Goal: Task Accomplishment & Management: Use online tool/utility

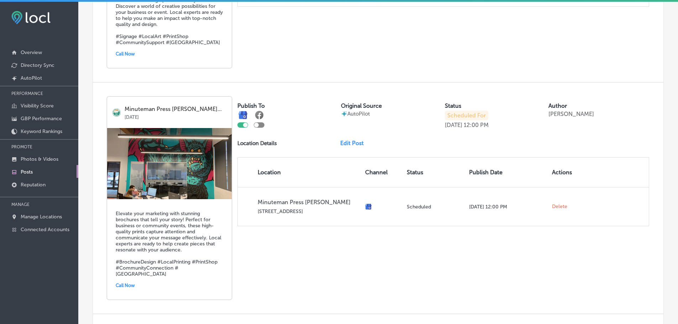
scroll to position [635, 0]
click at [351, 146] on link "Edit Post" at bounding box center [354, 143] width 29 height 7
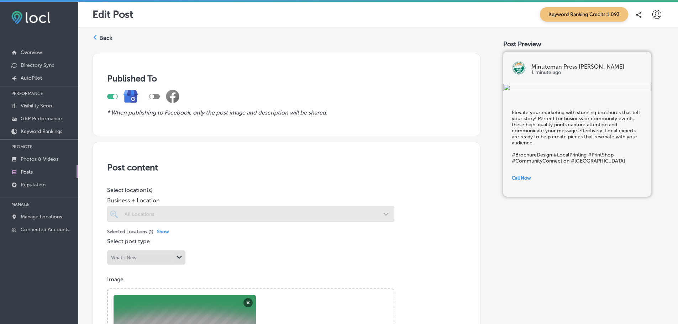
click at [97, 35] on icon at bounding box center [95, 37] width 5 height 5
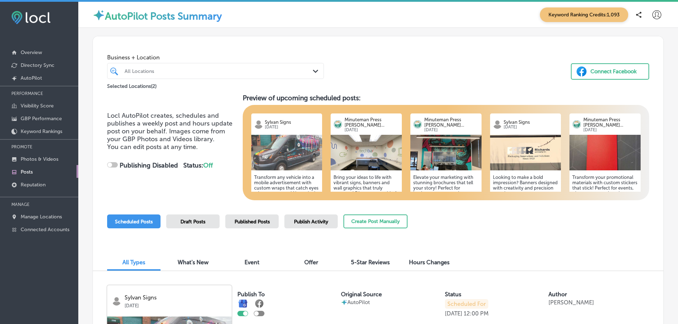
checkbox input "true"
click at [353, 168] on img at bounding box center [366, 153] width 71 height 36
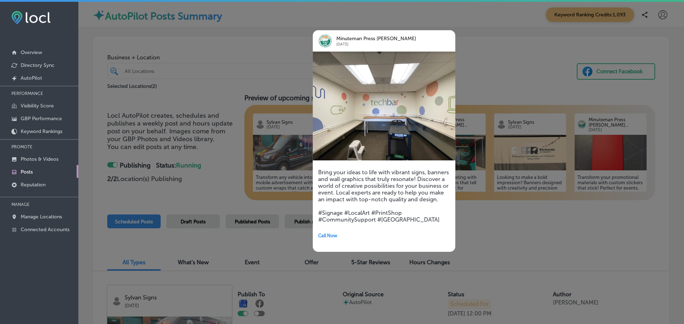
click at [494, 205] on div at bounding box center [342, 162] width 684 height 324
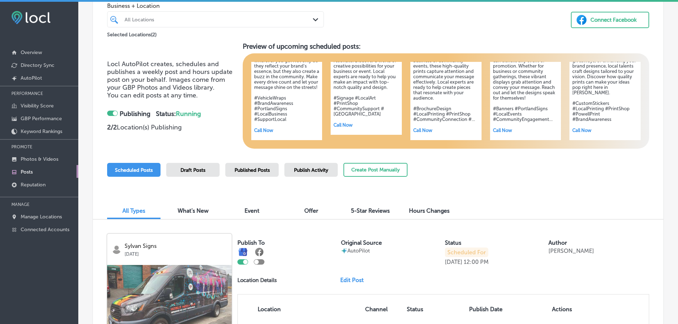
scroll to position [52, 0]
click at [361, 110] on h5 "Bring your ideas to life with vibrant signs, banners and wall graphics that tru…" at bounding box center [367, 79] width 66 height 75
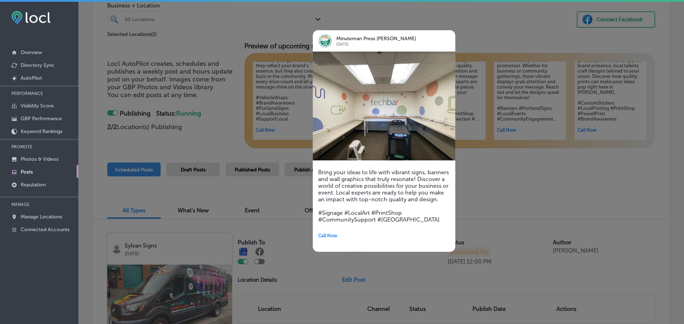
click at [320, 173] on h5 "Bring your ideas to life with vibrant signs, banners and wall graphics that tru…" at bounding box center [384, 196] width 132 height 54
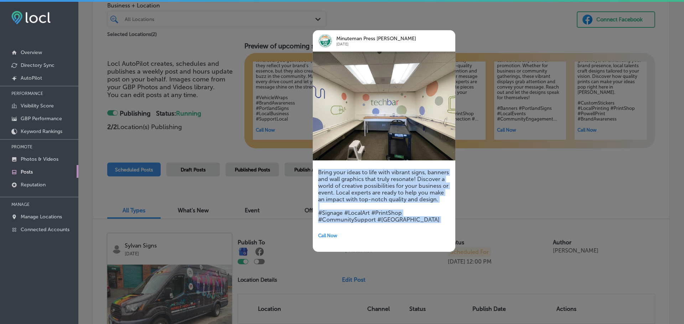
drag, startPoint x: 320, startPoint y: 173, endPoint x: 412, endPoint y: 221, distance: 104.2
click at [412, 221] on h5 "Bring your ideas to life with vibrant signs, banners and wall graphics that tru…" at bounding box center [384, 196] width 132 height 54
copy h5 "Bring your ideas to life with vibrant signs, banners and wall graphics that tru…"
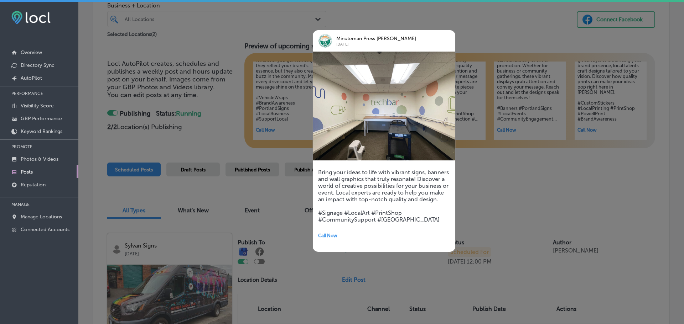
click at [490, 28] on div at bounding box center [342, 162] width 684 height 324
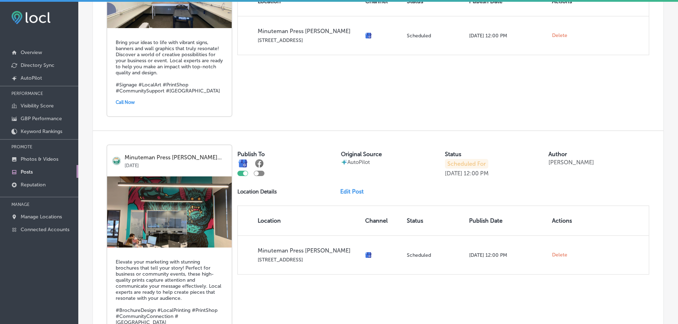
scroll to position [586, 0]
click at [356, 195] on link "Edit Post" at bounding box center [354, 191] width 29 height 7
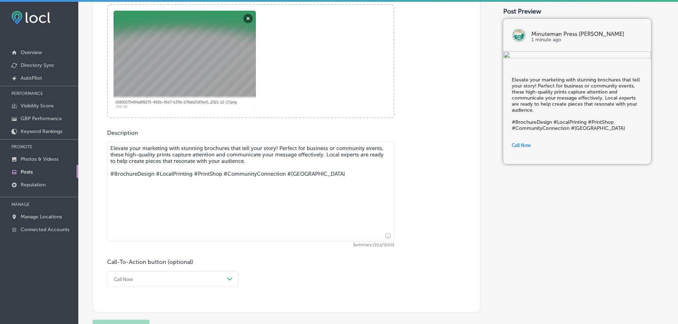
scroll to position [285, 0]
click at [124, 149] on textarea "Elevate your marketing with stunning brochures that tell your story! Perfect fo…" at bounding box center [250, 192] width 287 height 100
click at [119, 147] on textarea "Elevate your marketing with stunning brochures that tell your story! Perfect fo…" at bounding box center [250, 192] width 287 height 100
drag, startPoint x: 119, startPoint y: 147, endPoint x: 339, endPoint y: 176, distance: 222.2
click at [339, 176] on textarea "Elevate your marketing with stunning brochures that tell your story! Perfect fo…" at bounding box center [250, 192] width 287 height 100
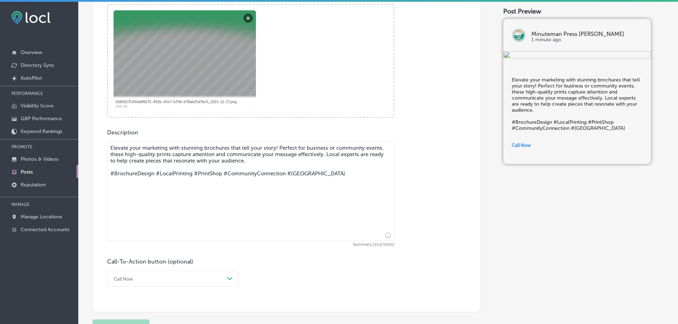
paste textarea "Bring your ideas to life with vibrant signs, banners and wall graphics that tru…"
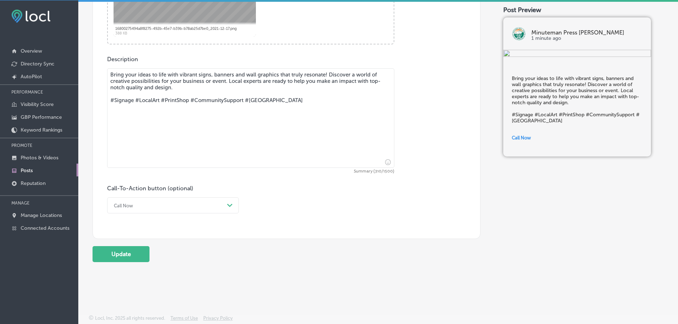
scroll to position [2, 0]
type textarea "Bring your ideas to life with vibrant signs, banners and wall graphics that tru…"
click at [142, 255] on button "Update" at bounding box center [121, 254] width 57 height 16
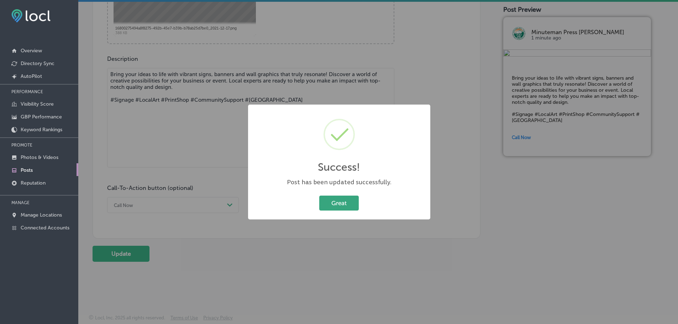
click at [334, 200] on button "Great" at bounding box center [339, 203] width 40 height 15
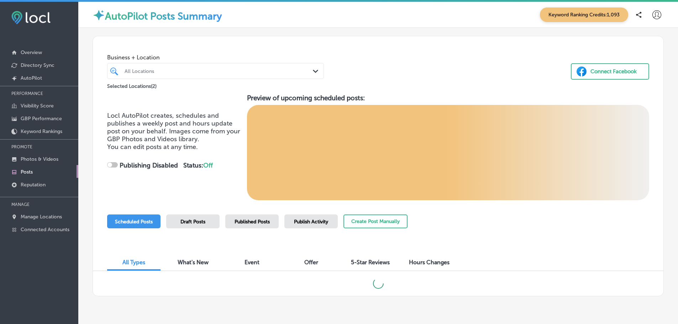
checkbox input "true"
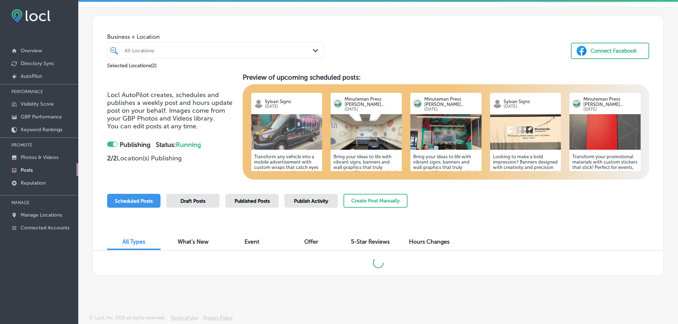
scroll to position [0, 0]
click at [515, 125] on img at bounding box center [525, 132] width 71 height 36
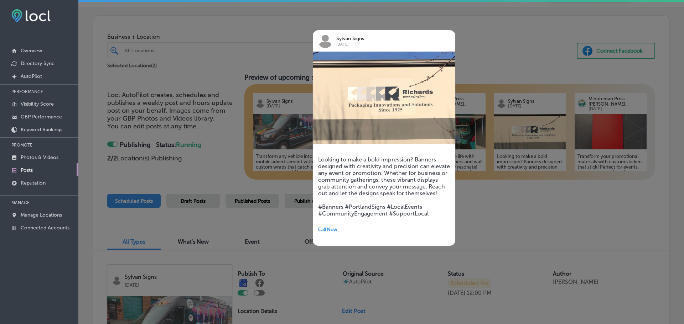
click at [539, 54] on div at bounding box center [342, 162] width 684 height 324
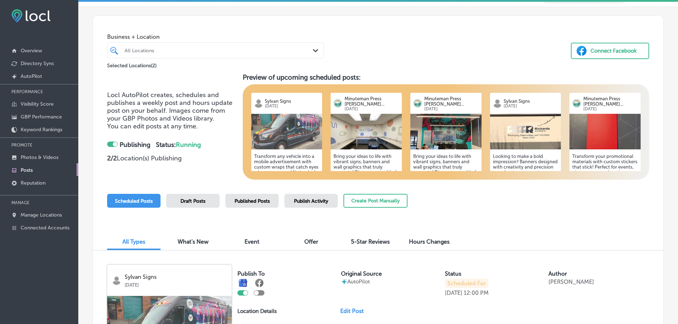
click at [505, 125] on img at bounding box center [525, 132] width 71 height 36
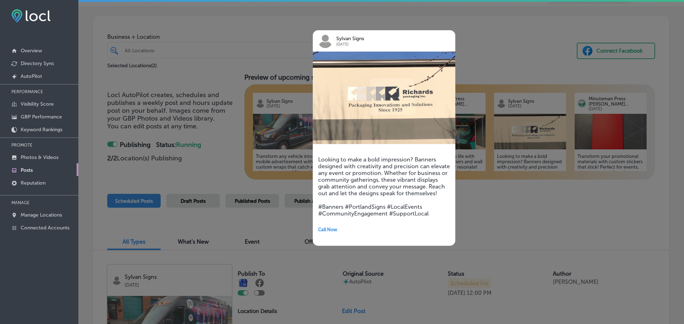
click at [504, 124] on div at bounding box center [342, 162] width 684 height 324
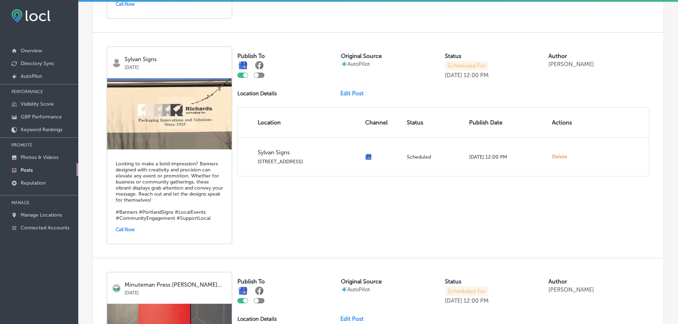
scroll to position [902, 0]
click at [348, 97] on link "Edit Post" at bounding box center [354, 93] width 29 height 7
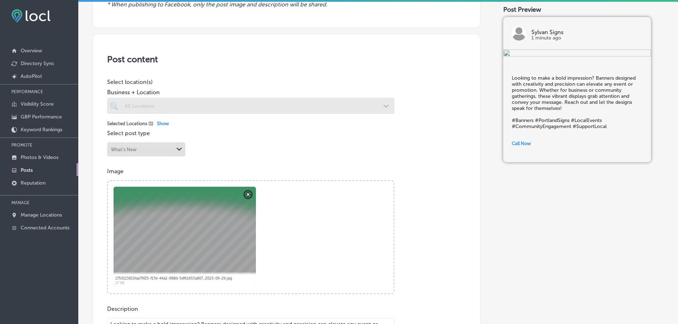
scroll to position [107, 0]
click at [248, 194] on button "Remove" at bounding box center [248, 194] width 9 height 9
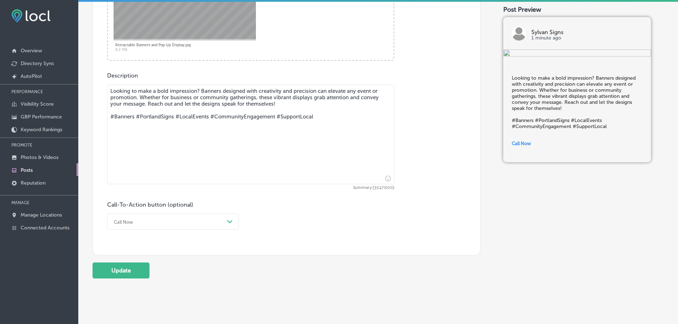
scroll to position [357, 0]
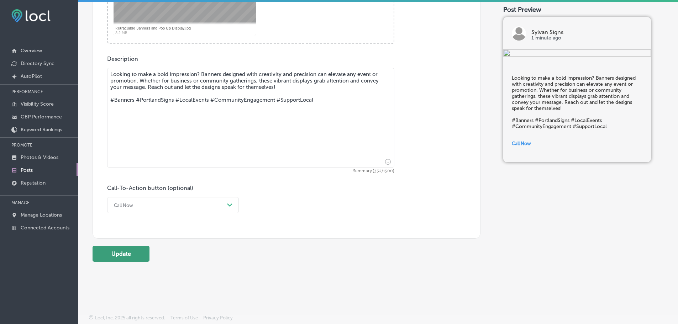
click at [123, 257] on button "Update" at bounding box center [121, 254] width 57 height 16
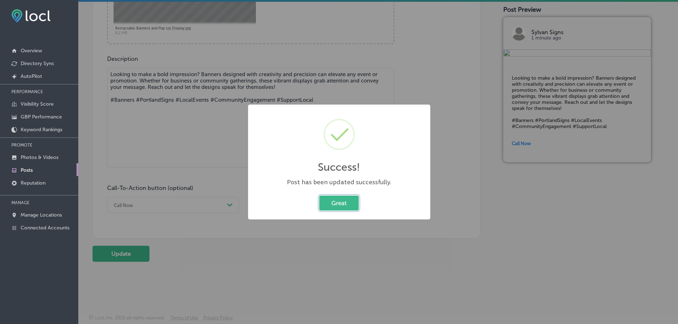
drag, startPoint x: 333, startPoint y: 198, endPoint x: 309, endPoint y: 189, distance: 26.3
click at [333, 200] on button "Great" at bounding box center [339, 203] width 40 height 15
